Goal: Task Accomplishment & Management: Complete application form

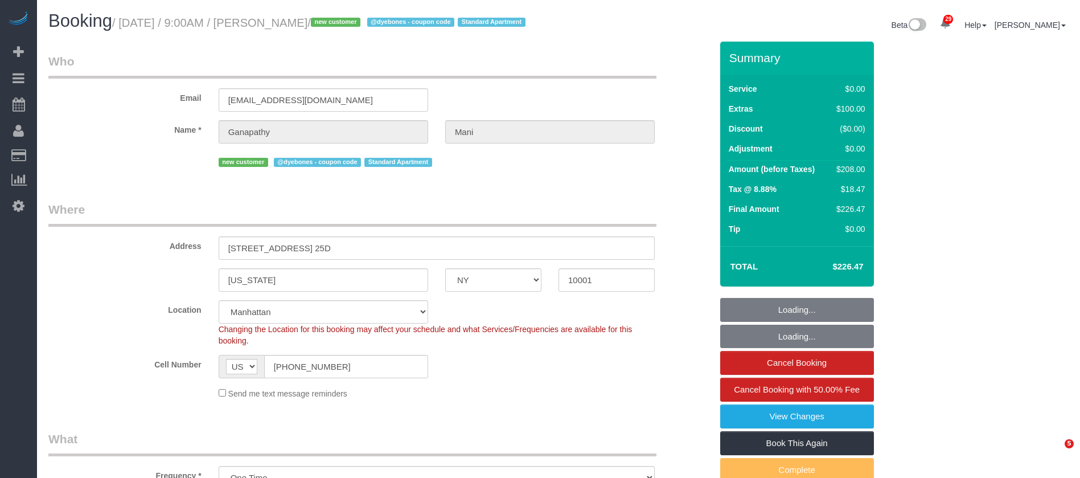
select select "NY"
select select "1"
select select "spot1"
select select "number:58"
select select "number:69"
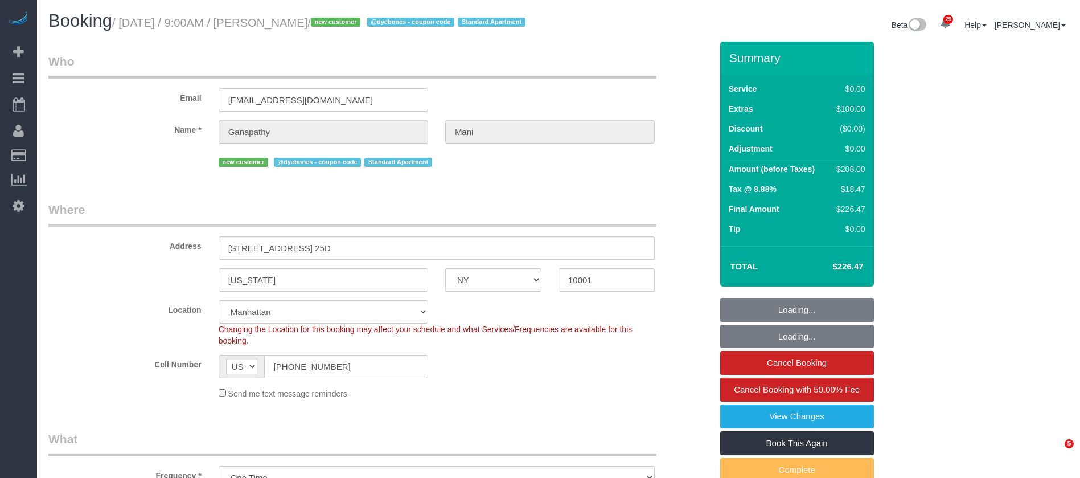
select select "number:15"
select select "number:7"
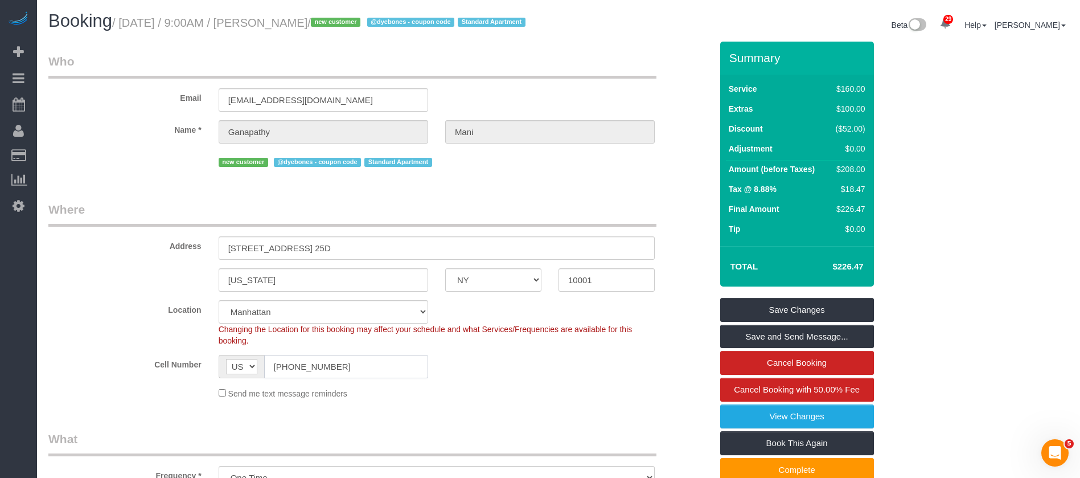
drag, startPoint x: 274, startPoint y: 382, endPoint x: 375, endPoint y: 385, distance: 101.4
click at [376, 378] on input "[PHONE_NUMBER]" at bounding box center [346, 366] width 164 height 23
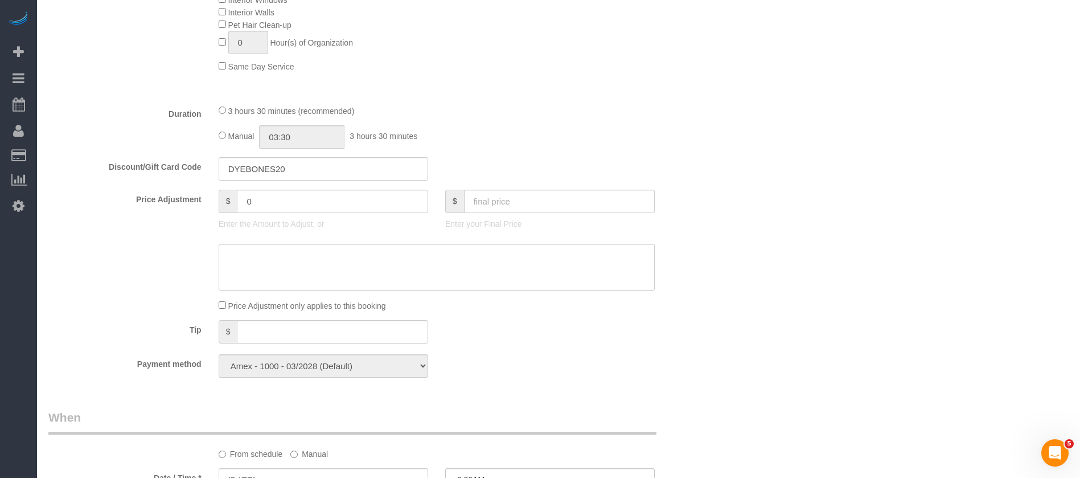
scroll to position [768, 0]
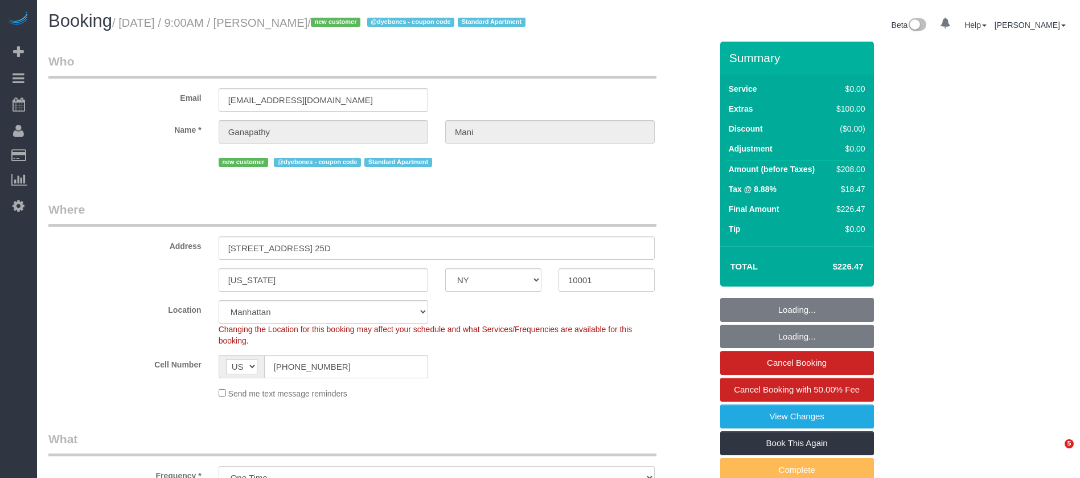
select select "NY"
select select "1"
select select "spot1"
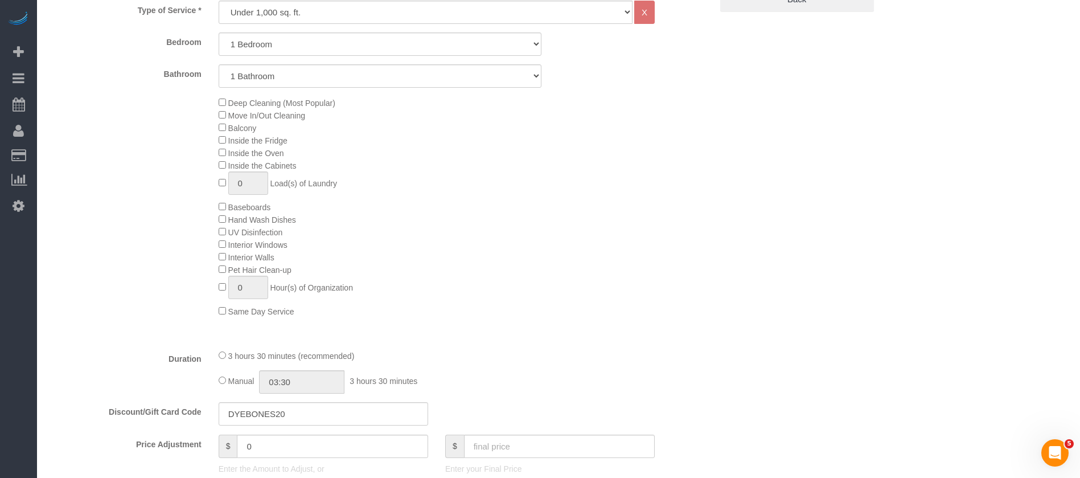
scroll to position [683, 0]
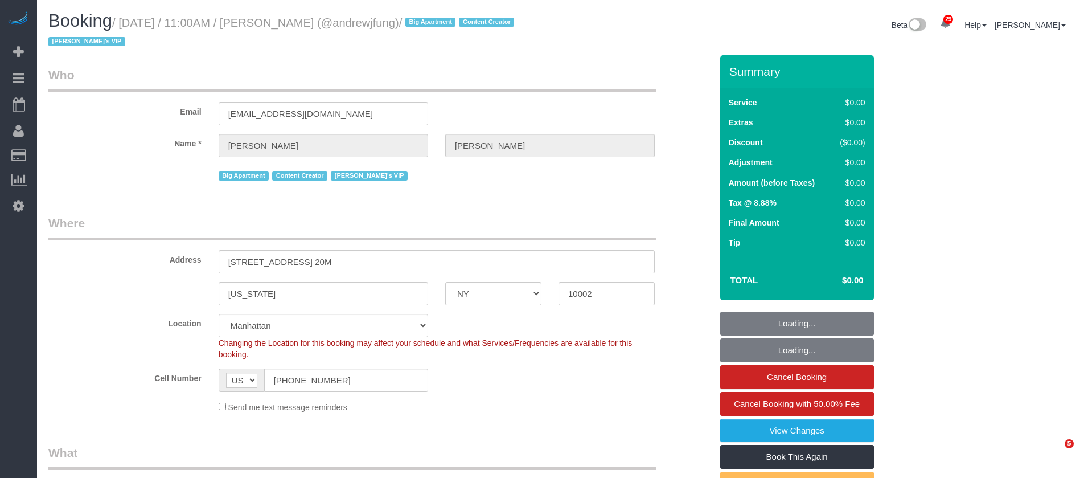
select select "NY"
select select "number:89"
select select "number:90"
select select "number:15"
select select "number:7"
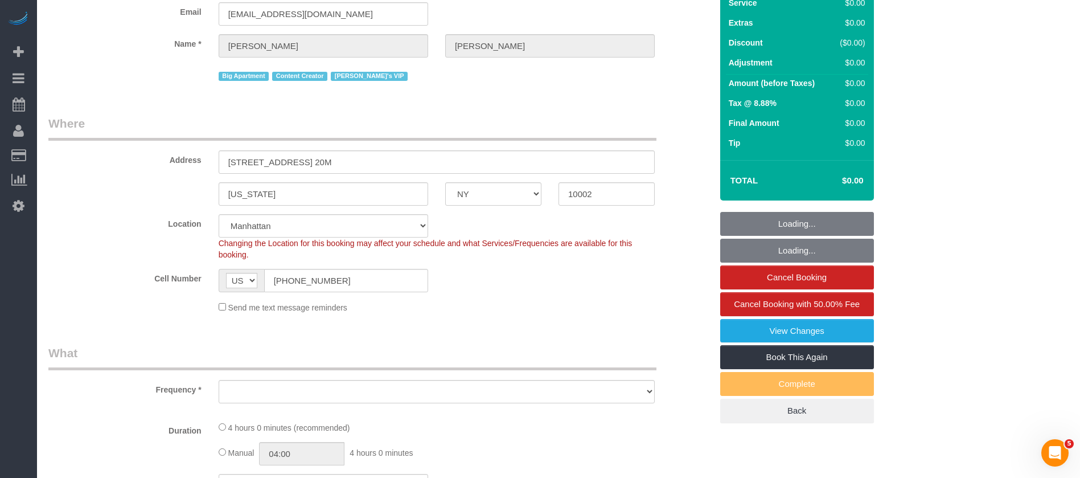
select select "object:978"
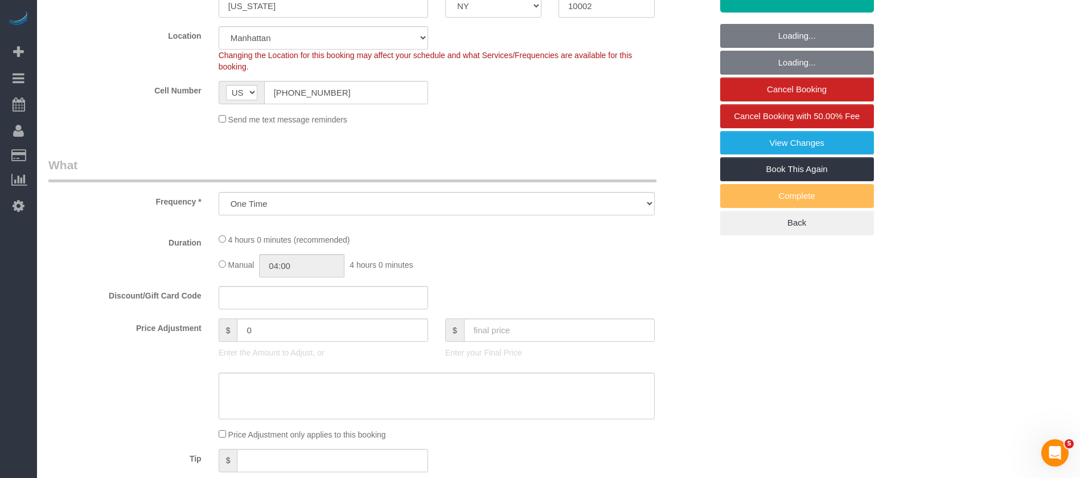
select select "2"
select select "240"
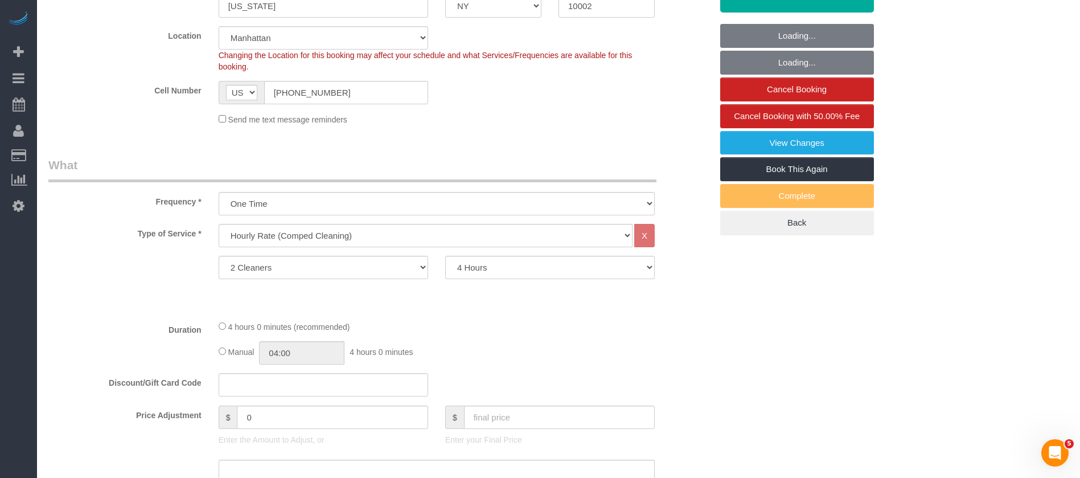
select select "object:1539"
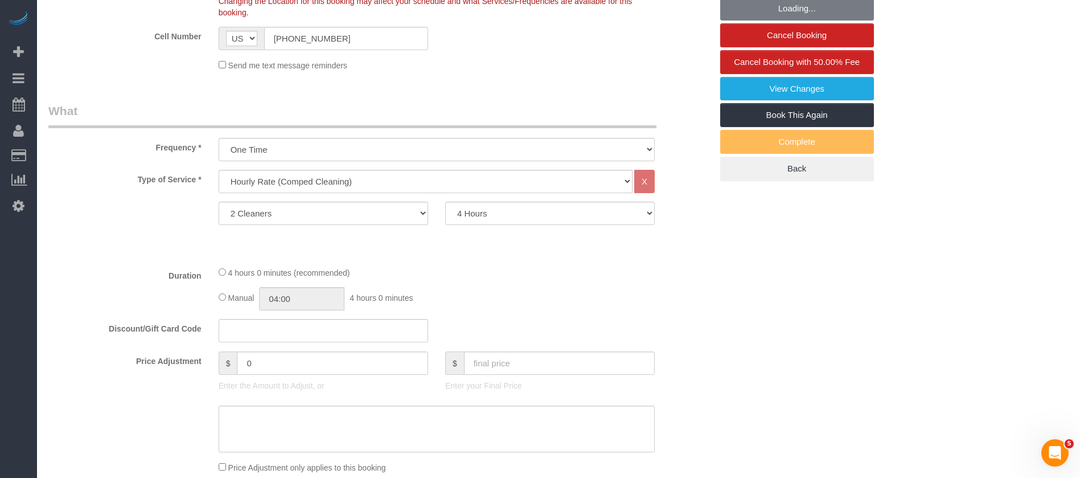
select select "spot1"
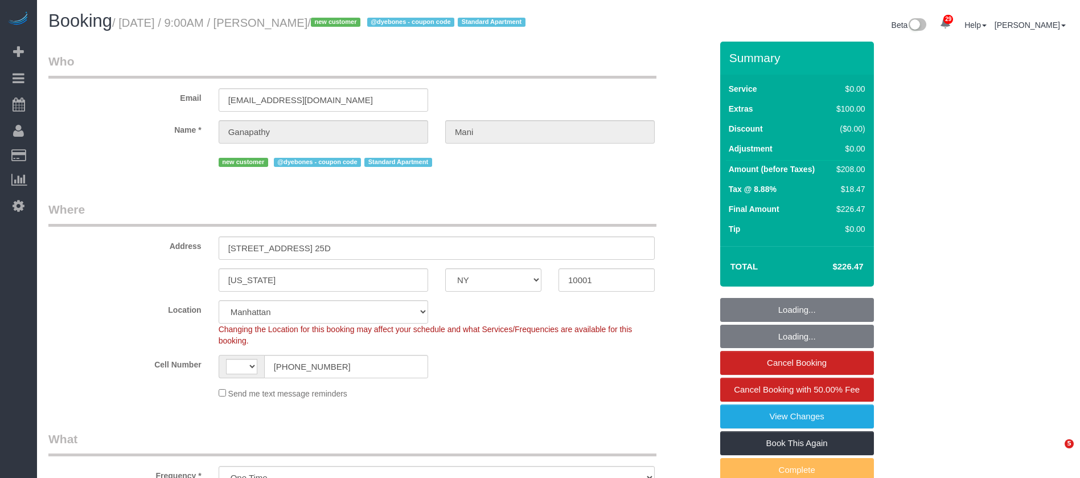
select select "NY"
select select "number:58"
select select "number:69"
select select "number:15"
select select "number:7"
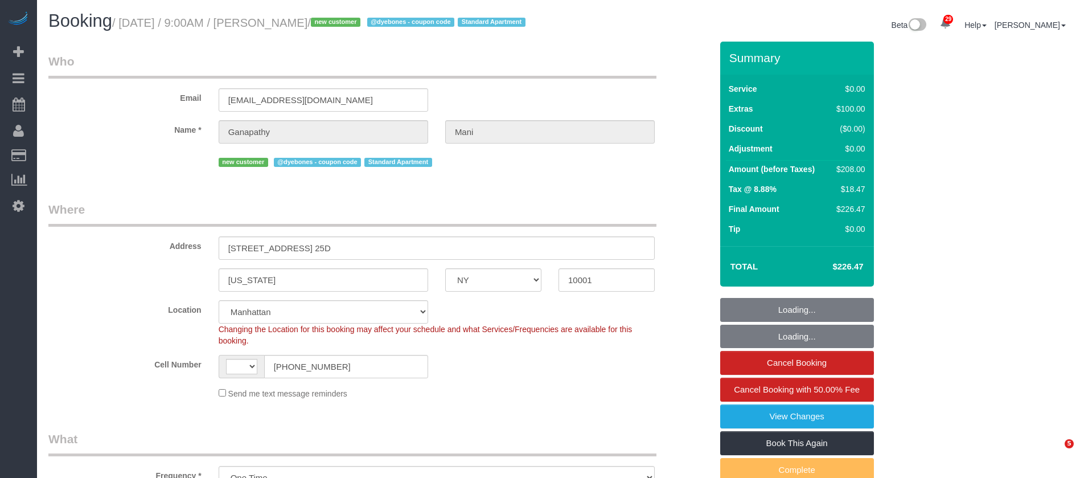
select select "object:978"
select select "string:[GEOGRAPHIC_DATA]"
select select "spot1"
select select "string:stripe-pm_1SCOdM4VGloSiKo7YOiukZjS"
select select "1"
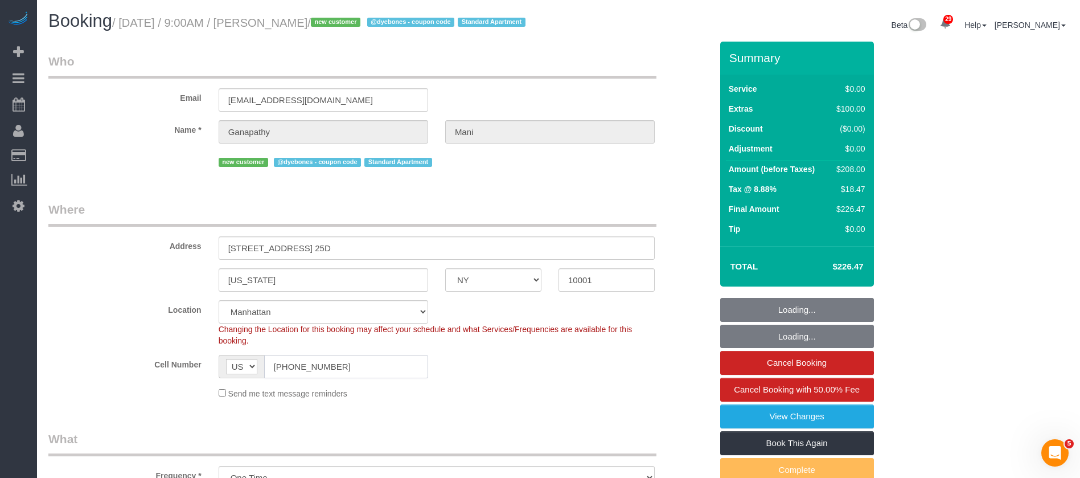
drag, startPoint x: 276, startPoint y: 379, endPoint x: 346, endPoint y: 375, distance: 70.2
click at [350, 378] on input "[PHONE_NUMBER]" at bounding box center [346, 366] width 164 height 23
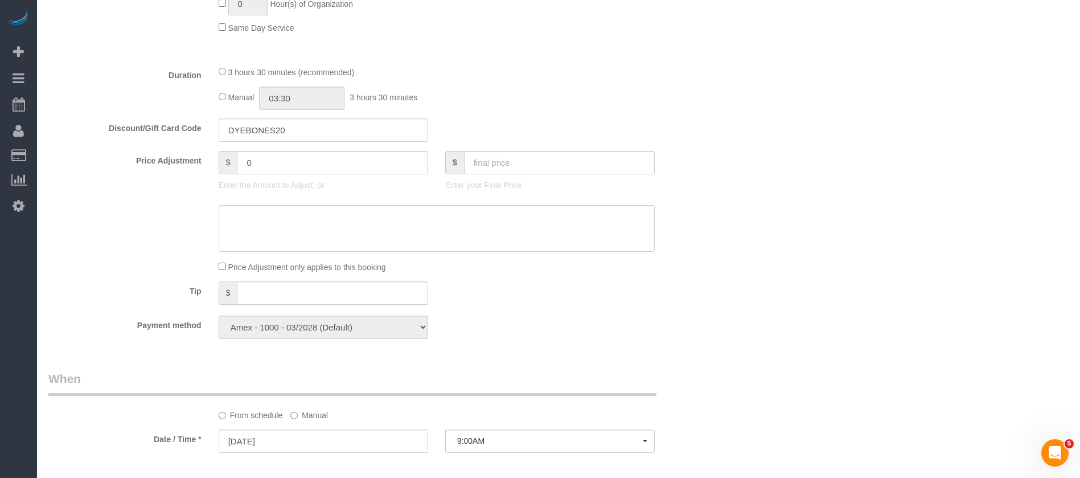
scroll to position [939, 0]
